Goal: Task Accomplishment & Management: Use online tool/utility

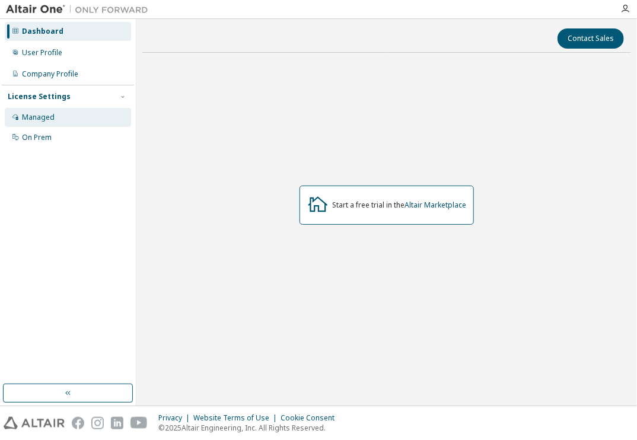
click at [49, 120] on div "Managed" at bounding box center [38, 117] width 33 height 9
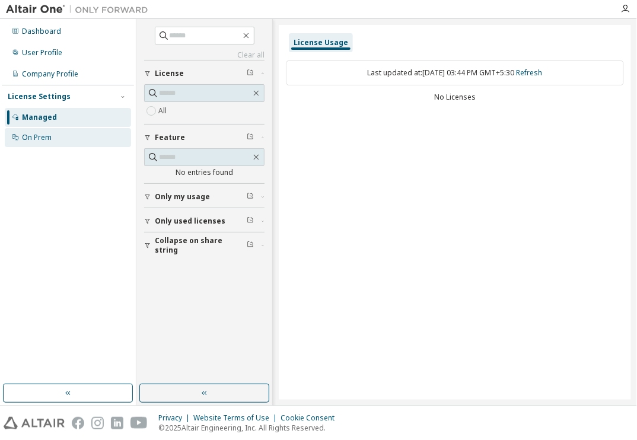
click at [52, 141] on div "On Prem" at bounding box center [68, 137] width 126 height 19
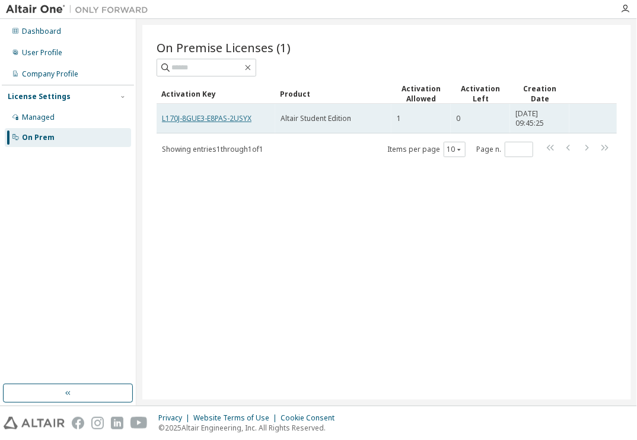
click at [218, 118] on link "L170J-8GUE3-E8PAS-2USYX" at bounding box center [207, 118] width 90 height 10
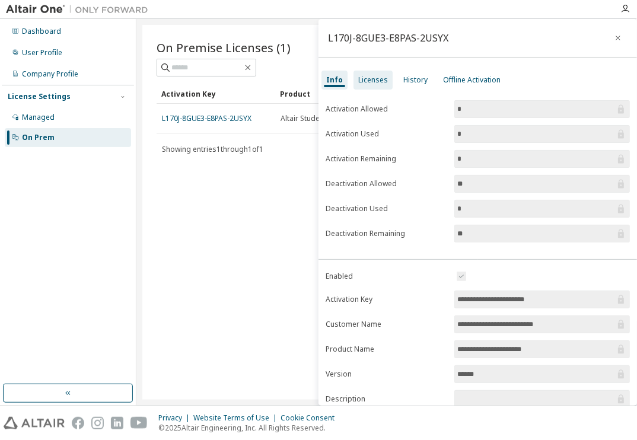
click at [356, 74] on div "Licenses" at bounding box center [372, 80] width 39 height 19
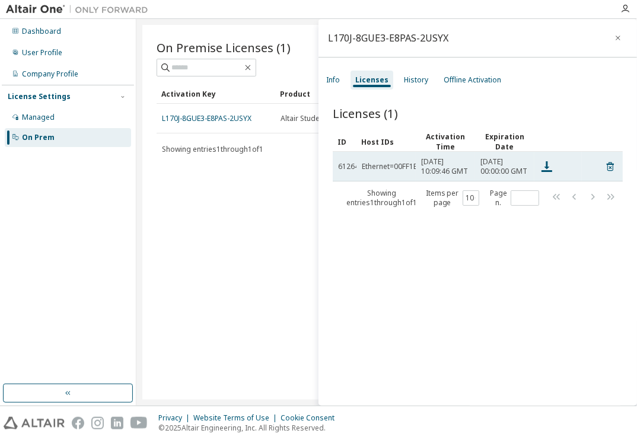
click at [352, 168] on span "61264" at bounding box center [348, 166] width 21 height 9
drag, startPoint x: 365, startPoint y: 172, endPoint x: 404, endPoint y: 169, distance: 39.2
click at [404, 169] on div "Ethernet=00FF1EB1A79F,Ethernet=94BB4378A7AA" at bounding box center [445, 166] width 167 height 9
click at [548, 172] on icon at bounding box center [546, 166] width 11 height 11
drag, startPoint x: 342, startPoint y: 170, endPoint x: 385, endPoint y: 169, distance: 43.3
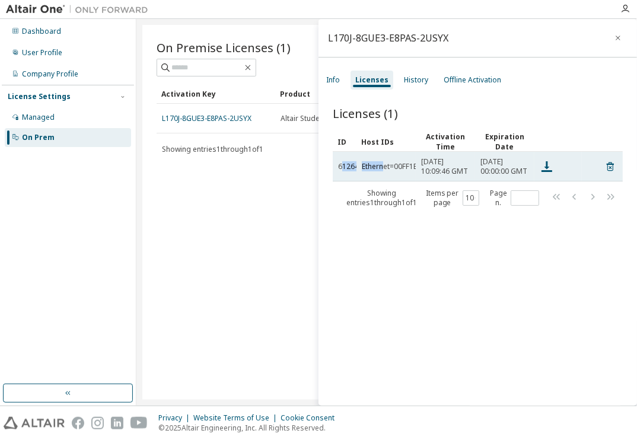
click at [385, 169] on tr "61264 Ethernet=00FF1EB1A79F,Ethernet=94BB4378A7AA Sun, 05 Oct 2025 10:09:46 GMT…" at bounding box center [478, 167] width 290 height 30
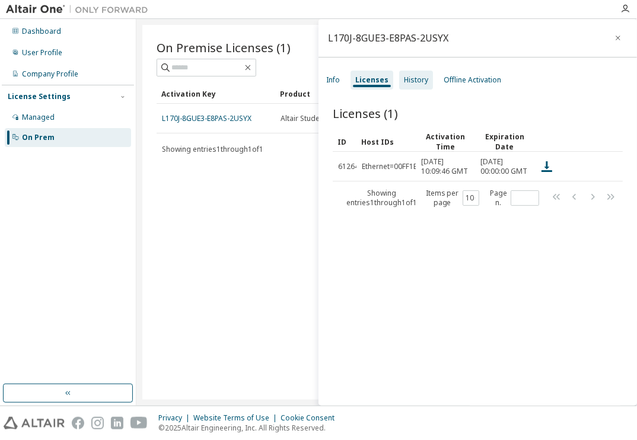
drag, startPoint x: 385, startPoint y: 169, endPoint x: 420, endPoint y: 84, distance: 92.3
click at [420, 84] on div "History" at bounding box center [416, 79] width 24 height 9
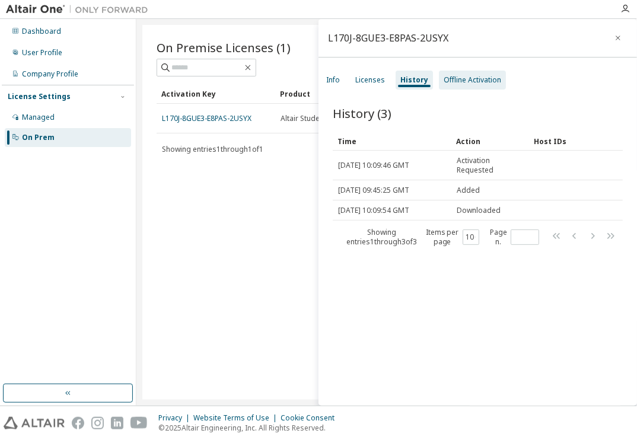
click at [459, 84] on div "Offline Activation" at bounding box center [472, 79] width 58 height 9
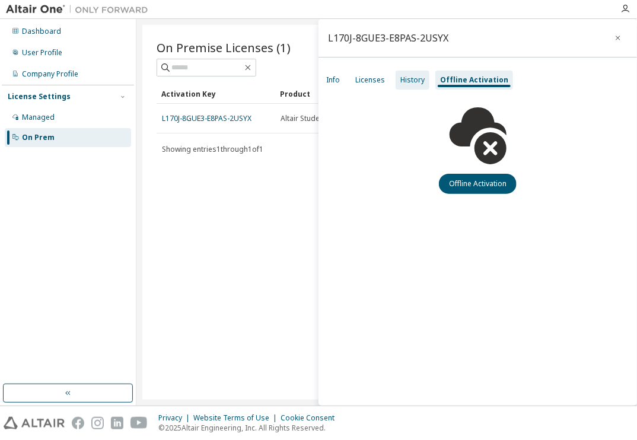
click at [407, 86] on div "History" at bounding box center [412, 80] width 34 height 19
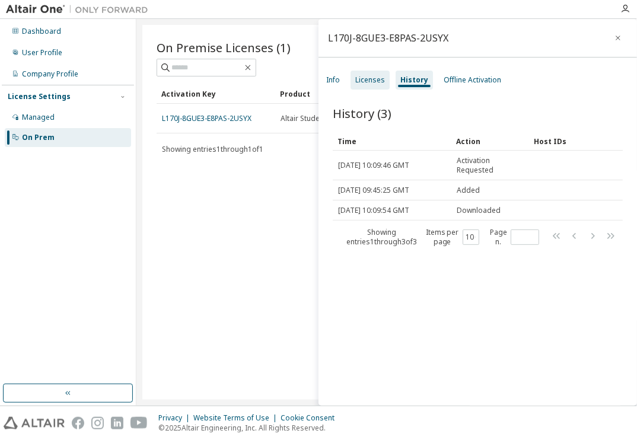
click at [377, 79] on div "Licenses" at bounding box center [370, 79] width 30 height 9
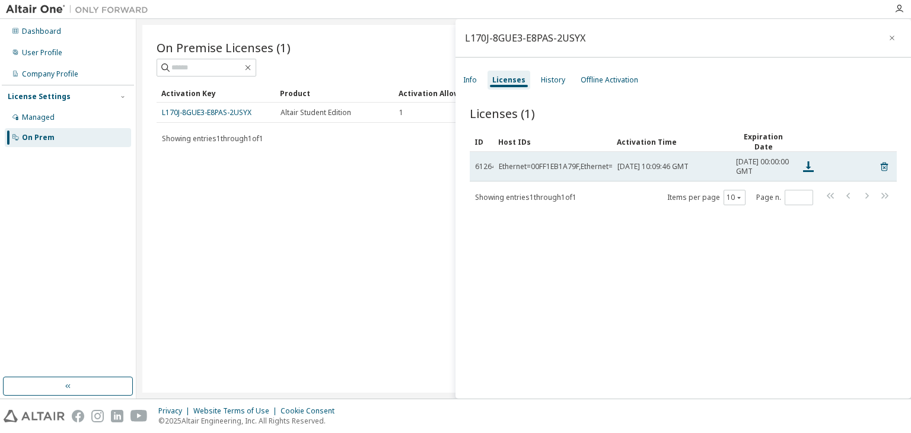
click at [545, 169] on div "Ethernet=00FF1EB1A79F,Ethernet=94BB4378A7AA" at bounding box center [582, 166] width 167 height 9
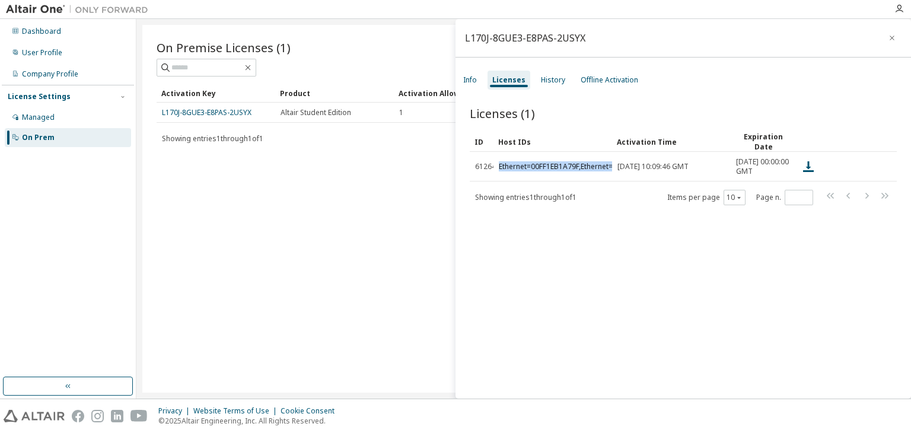
copy td "Ethernet=00FF1EB1A79F,Ethernet=94BB4378A7AA"
click at [79, 122] on div "Managed" at bounding box center [68, 117] width 126 height 19
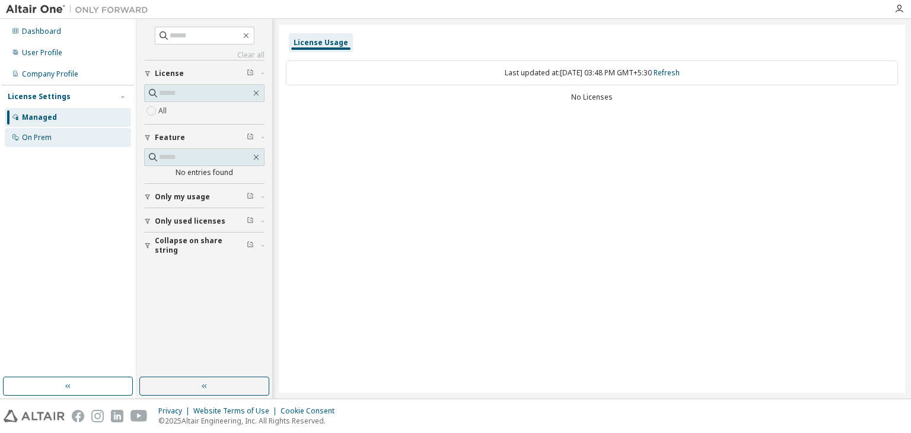
click at [81, 138] on div "On Prem" at bounding box center [68, 137] width 126 height 19
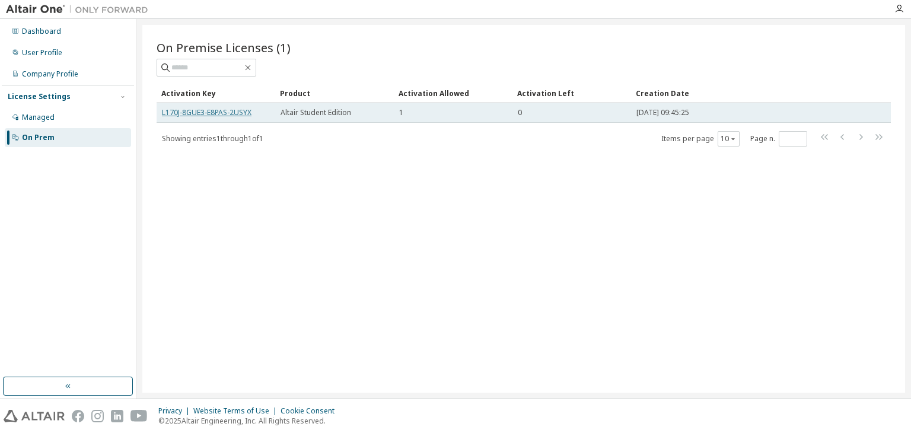
click at [216, 113] on link "L170J-8GUE3-E8PAS-2USYX" at bounding box center [207, 112] width 90 height 10
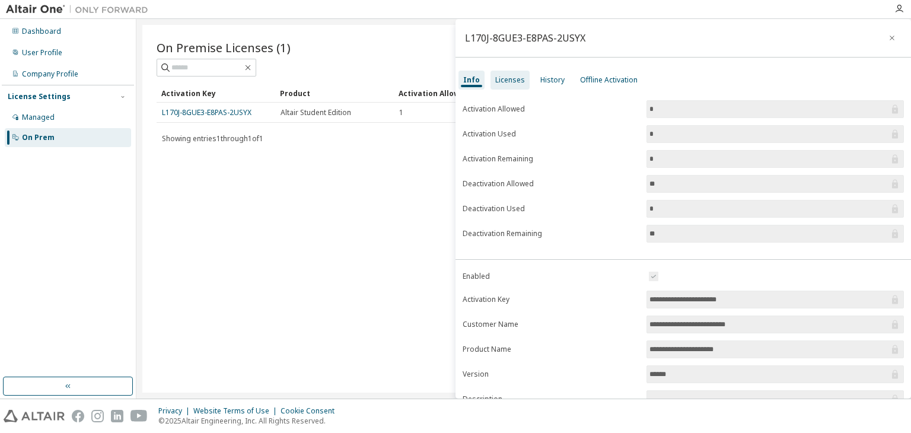
click at [519, 78] on div "Licenses" at bounding box center [510, 79] width 30 height 9
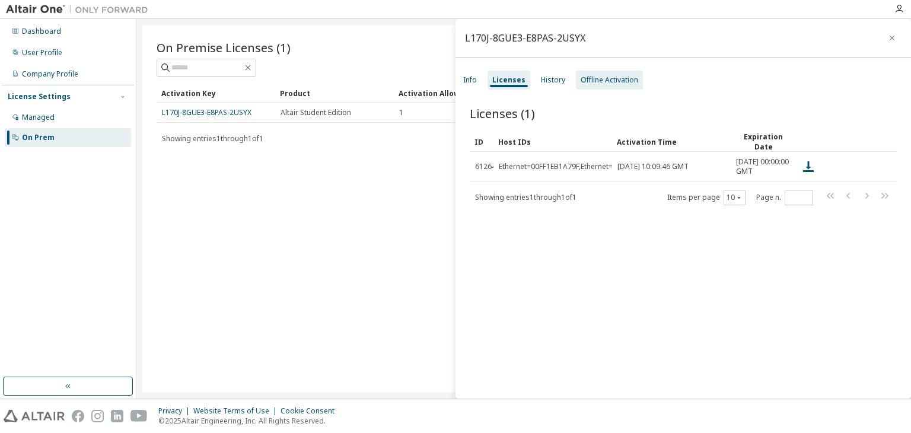
click at [607, 76] on div "Offline Activation" at bounding box center [609, 79] width 58 height 9
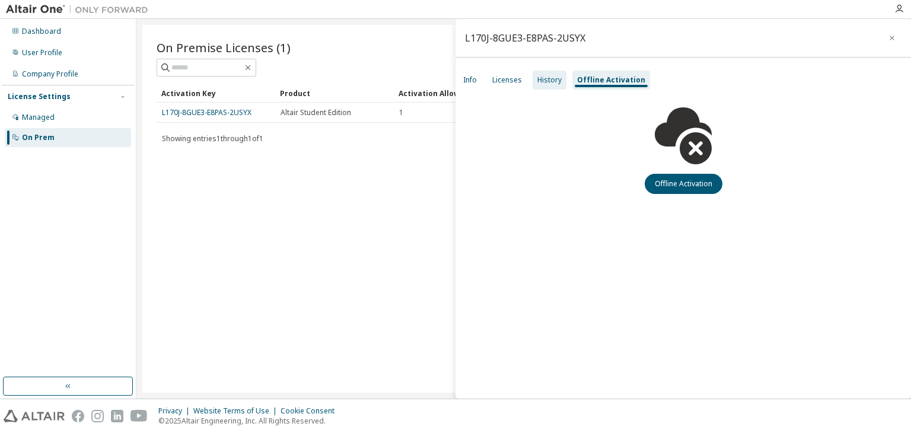
click at [557, 86] on div "History" at bounding box center [549, 80] width 34 height 19
